Goal: Information Seeking & Learning: Compare options

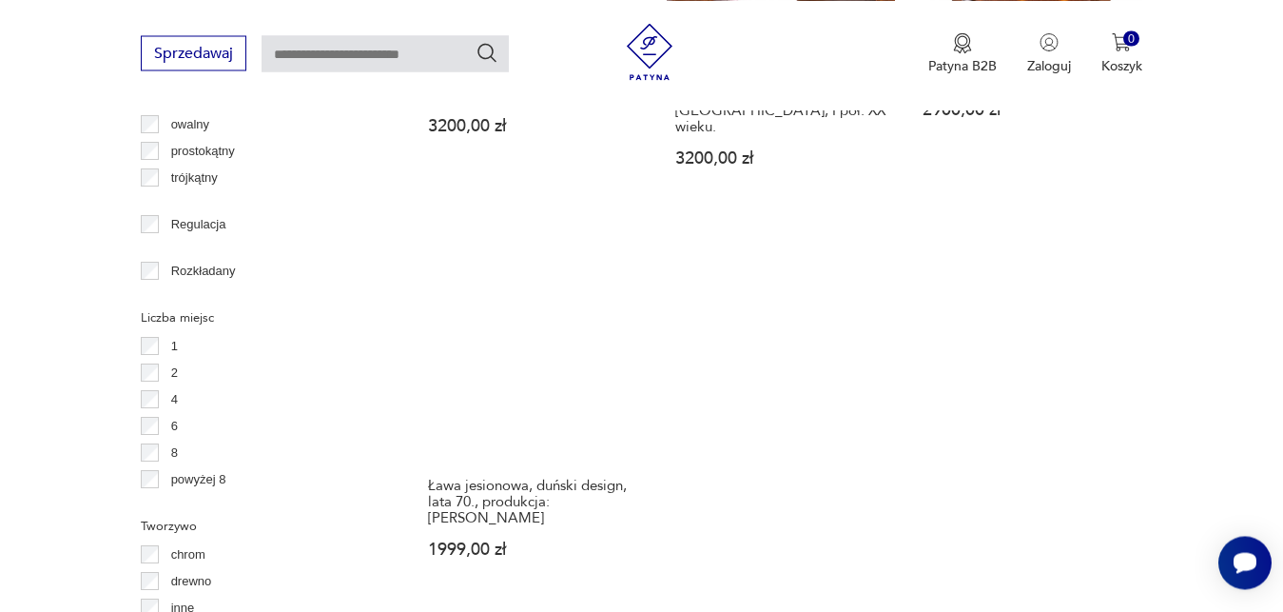
scroll to position [2641, 0]
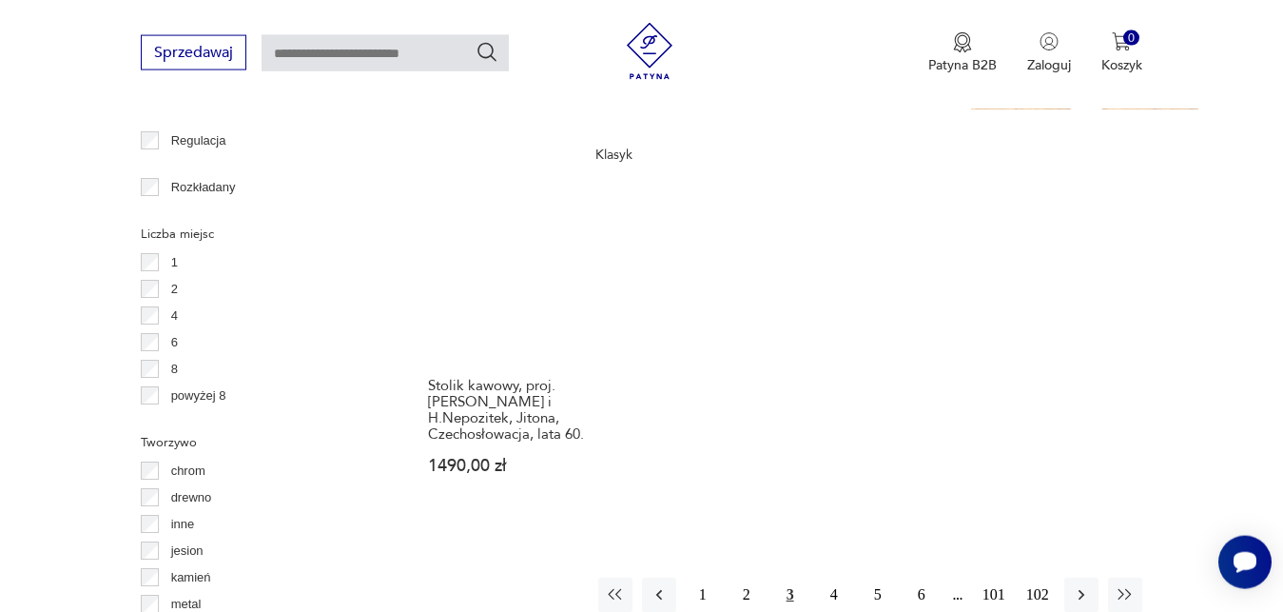
scroll to position [2690, 0]
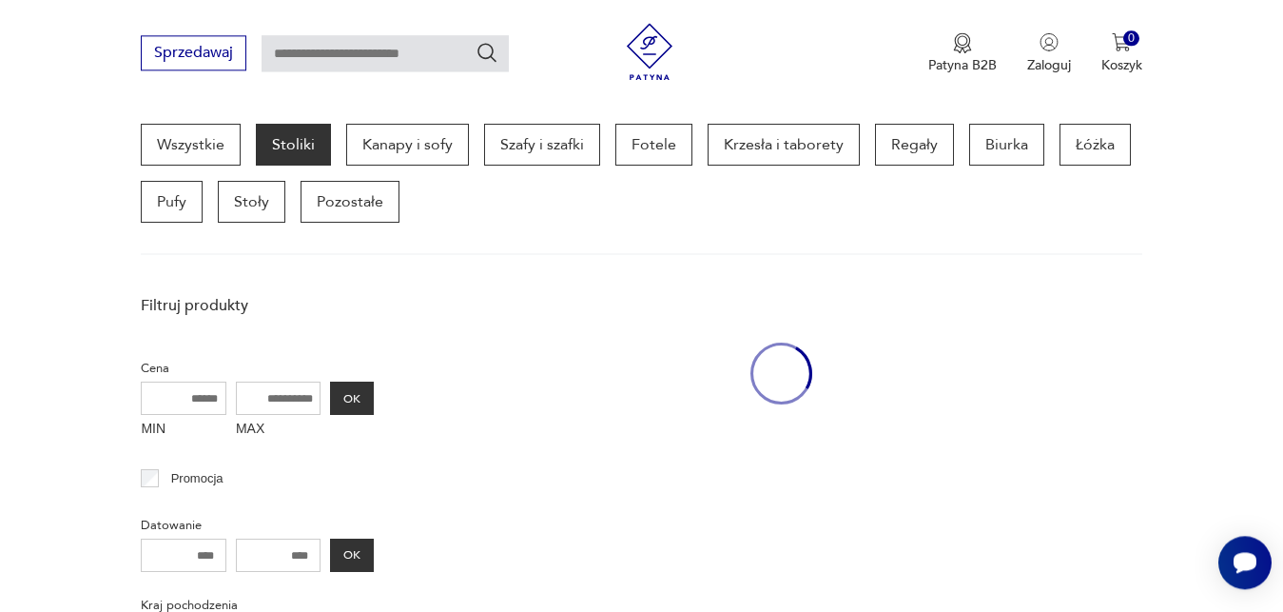
scroll to position [505, 0]
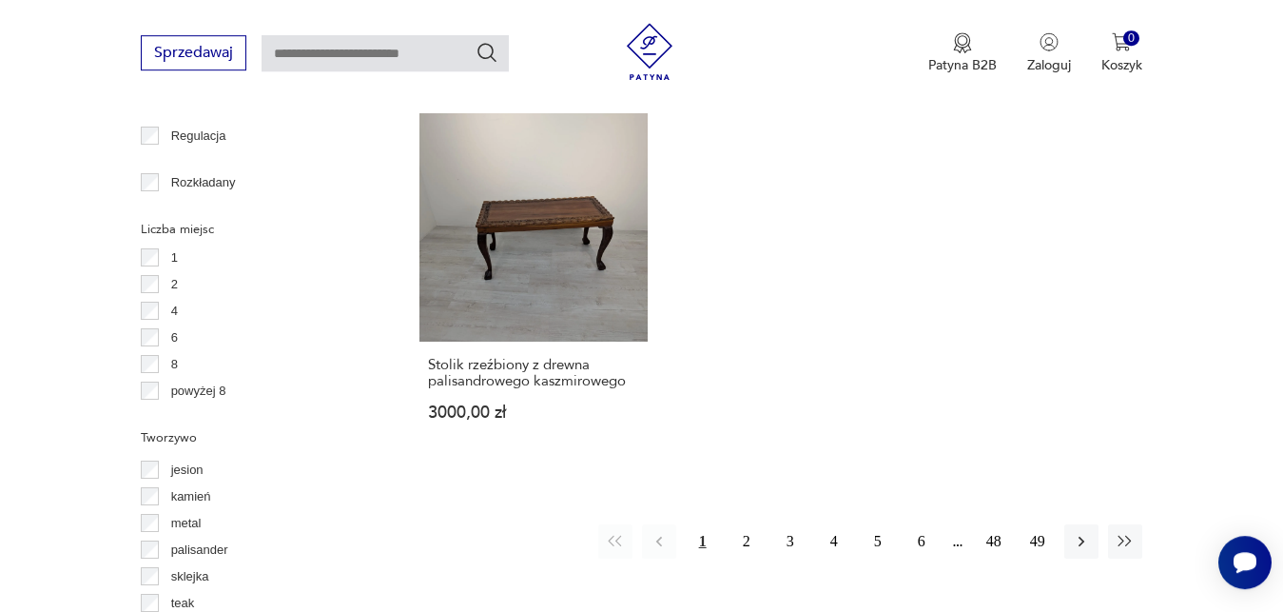
scroll to position [2690, 0]
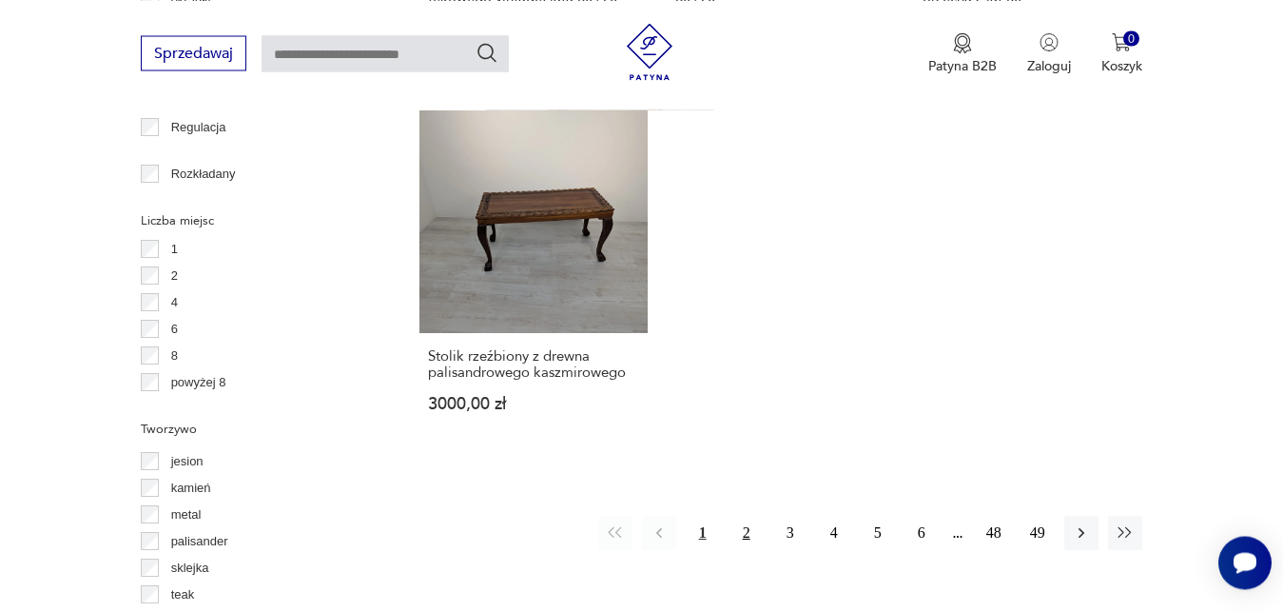
click at [742, 532] on button "2" at bounding box center [747, 533] width 34 height 34
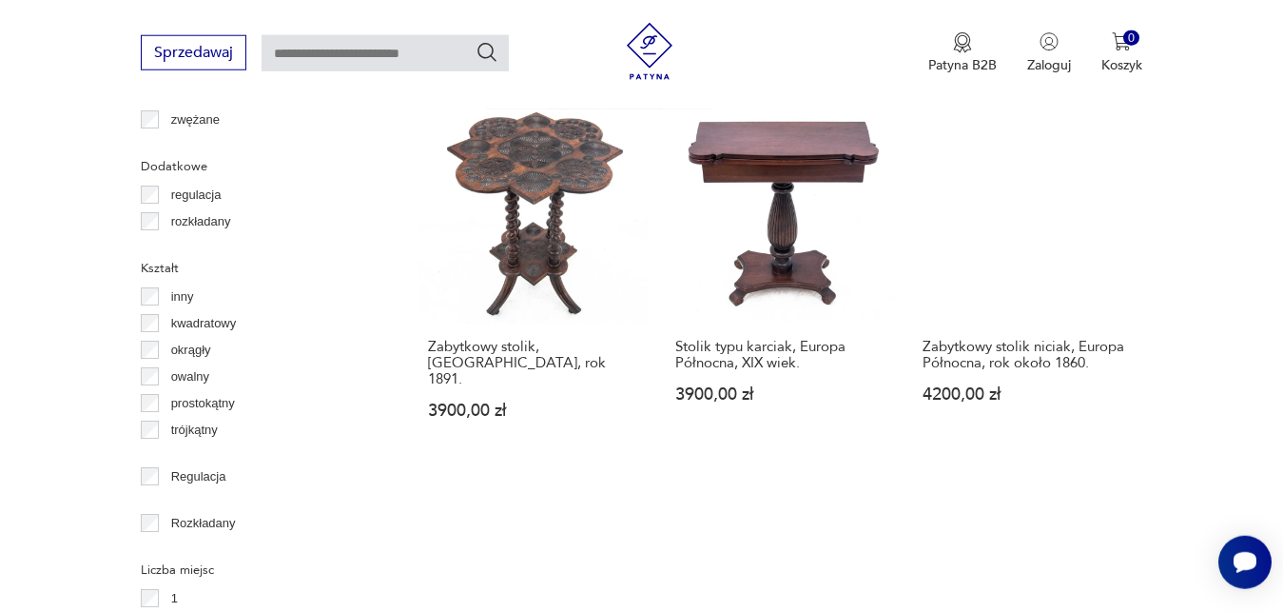
scroll to position [2300, 0]
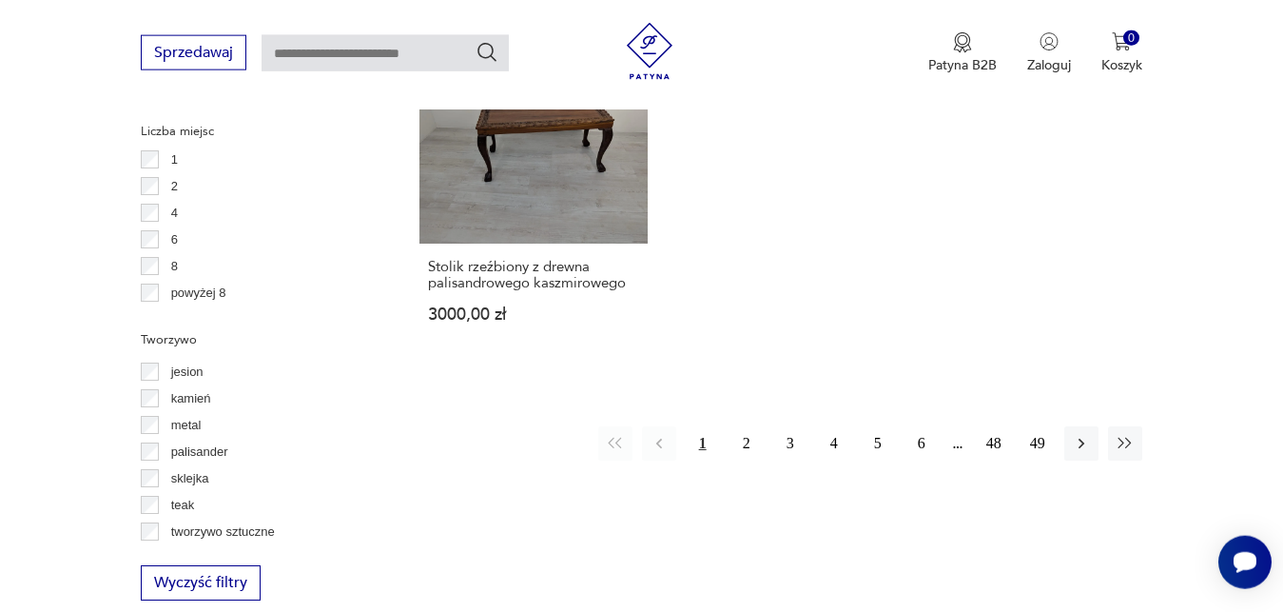
scroll to position [2787, 0]
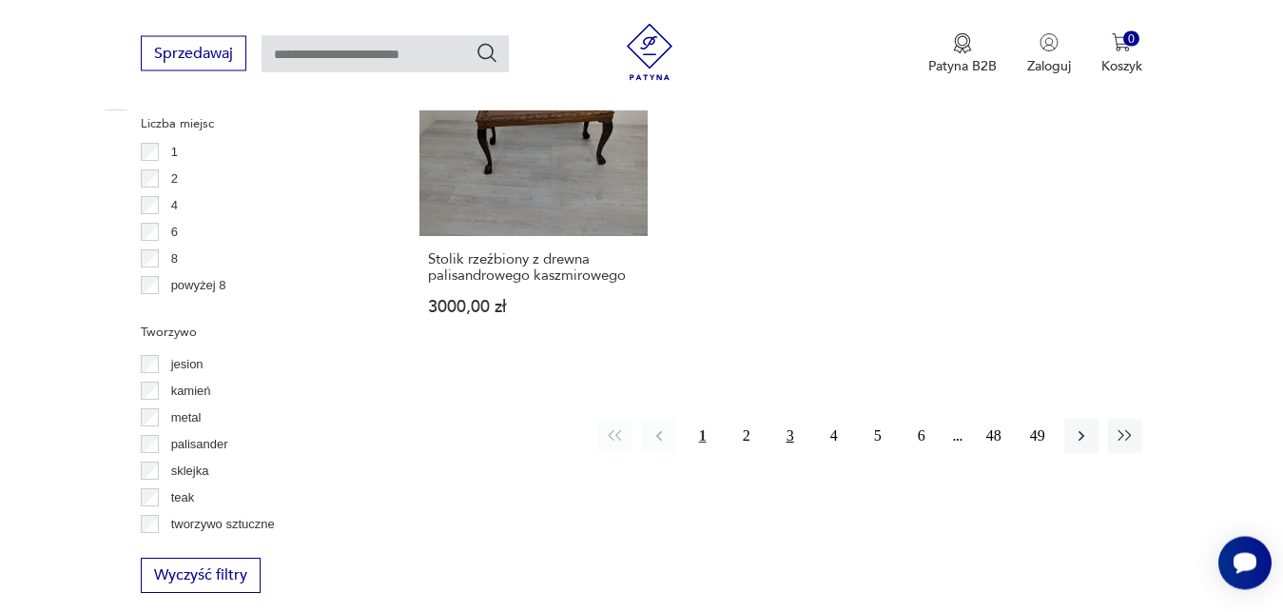
click at [791, 434] on button "3" at bounding box center [790, 436] width 34 height 34
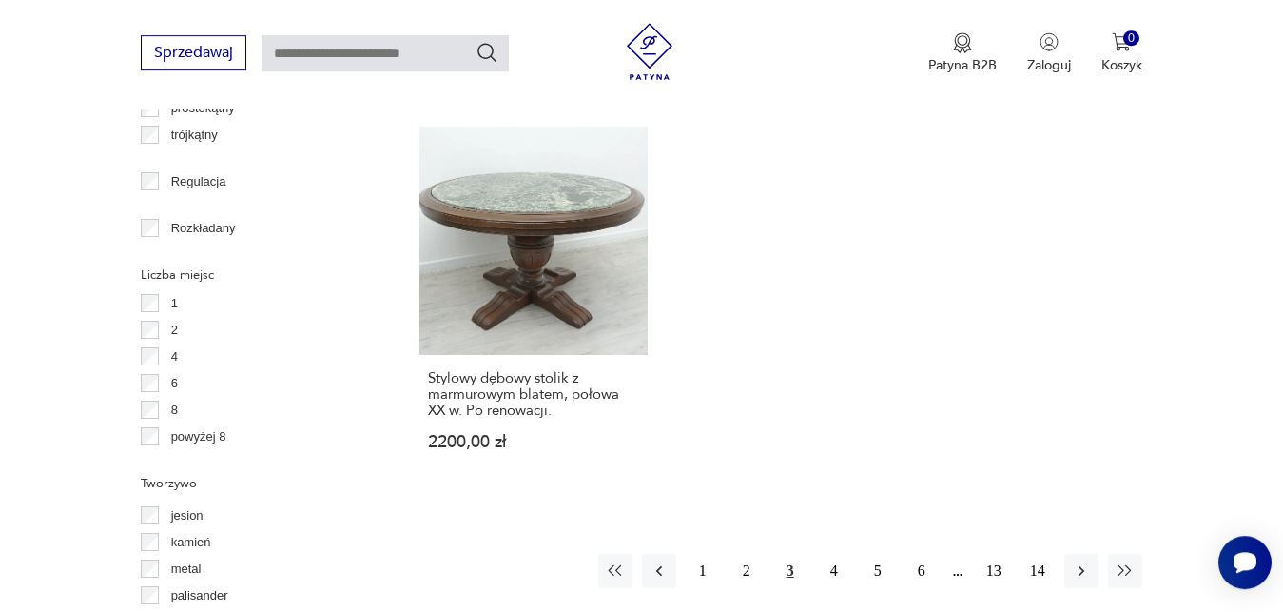
scroll to position [2641, 0]
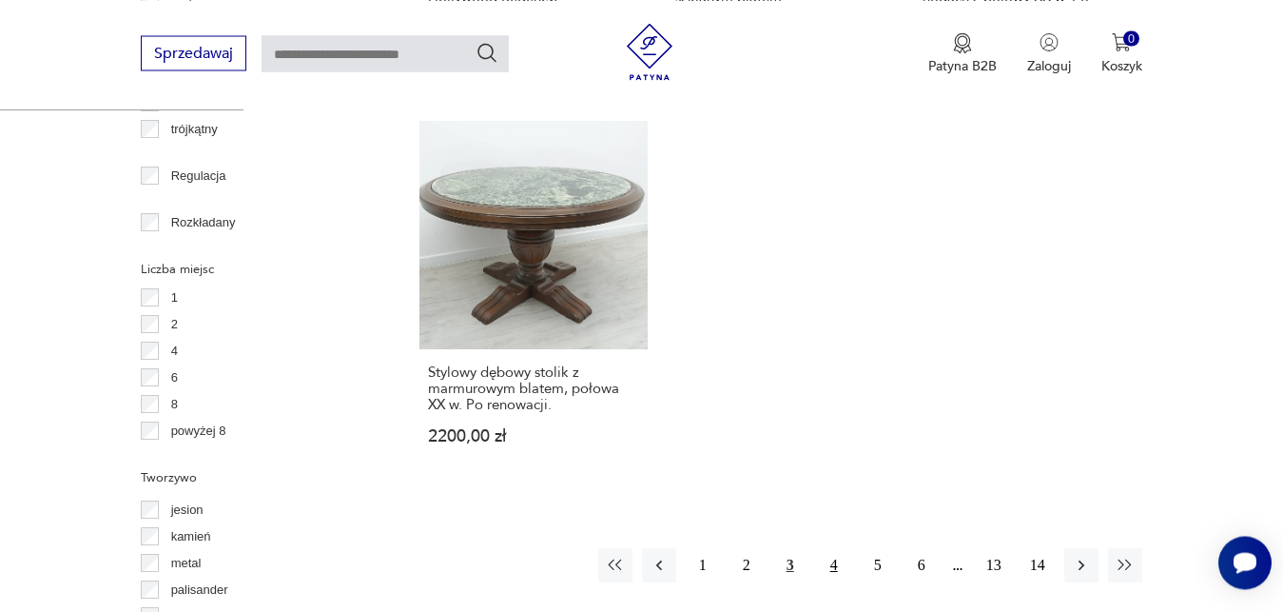
click at [832, 549] on button "4" at bounding box center [834, 565] width 34 height 34
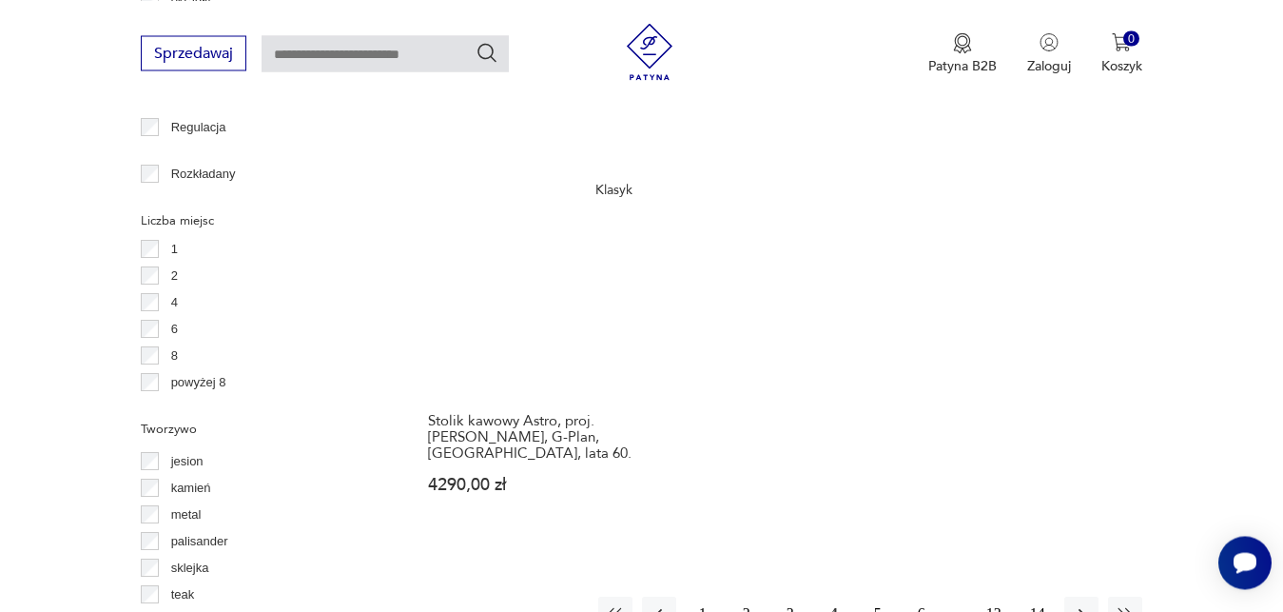
scroll to position [2738, 0]
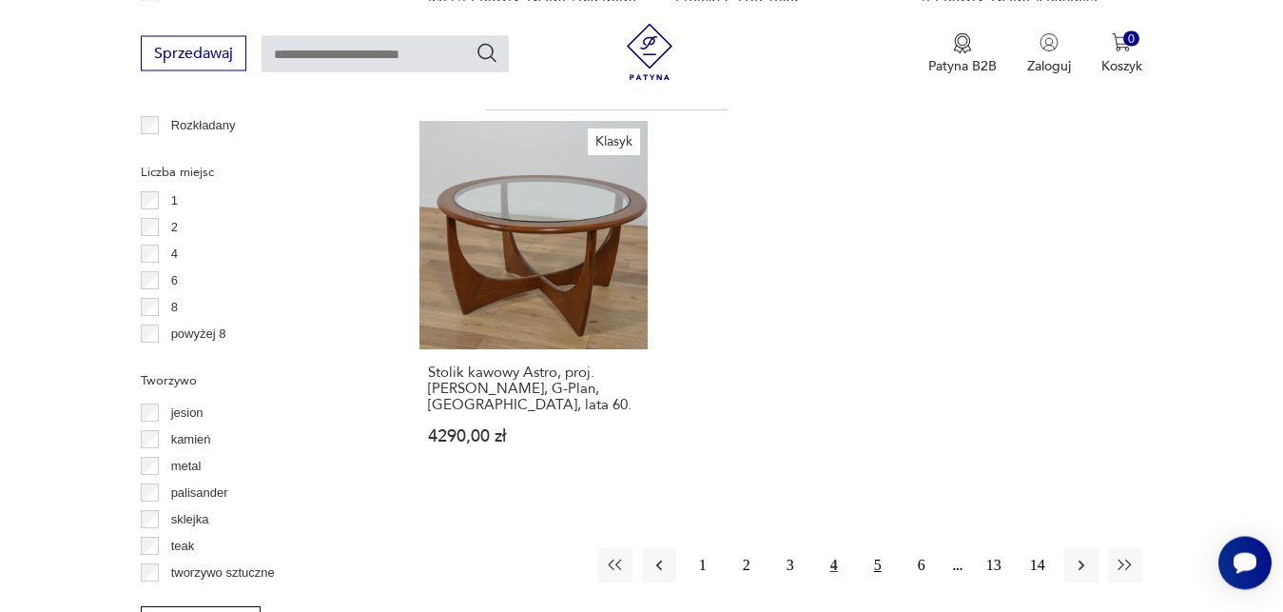
click at [876, 548] on button "5" at bounding box center [878, 565] width 34 height 34
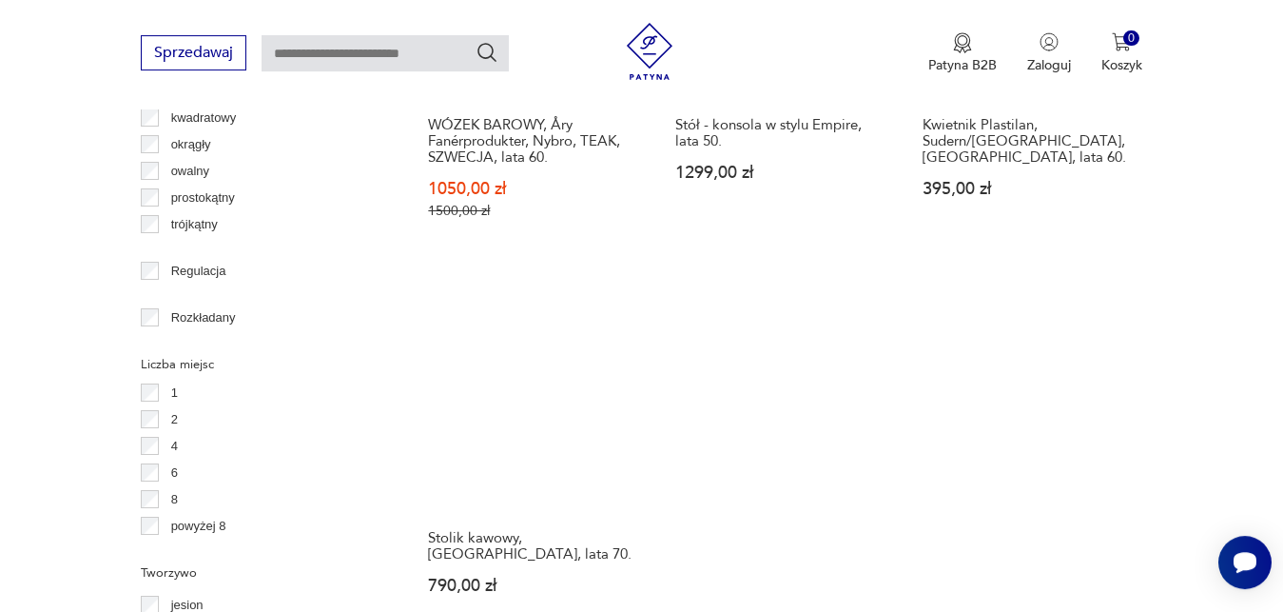
scroll to position [2593, 0]
